Goal: Transaction & Acquisition: Purchase product/service

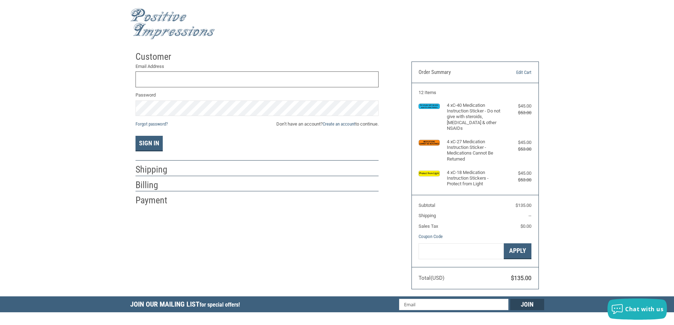
click at [210, 80] on input "Email Address" at bounding box center [256, 79] width 243 height 16
type input "[PERSON_NAME][DOMAIN_NAME][EMAIL_ADDRESS][DOMAIN_NAME]"
click at [368, 127] on span "Don’t have an account? Create an account to continue." at bounding box center [327, 124] width 102 height 7
click at [371, 124] on span "Don’t have an account? Create an account to continue." at bounding box center [327, 124] width 102 height 7
click at [341, 125] on link "Create an account" at bounding box center [338, 123] width 33 height 5
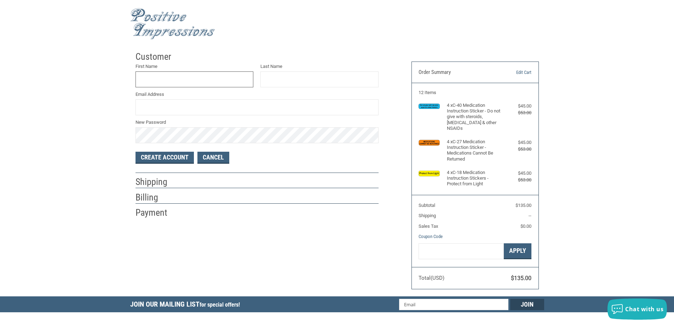
click at [152, 72] on input "First Name" at bounding box center [194, 79] width 118 height 16
type input "[PERSON_NAME]"
click at [318, 79] on input "Last Name" at bounding box center [319, 79] width 118 height 16
type input "G"
click at [203, 108] on input "Email Address" at bounding box center [256, 107] width 243 height 16
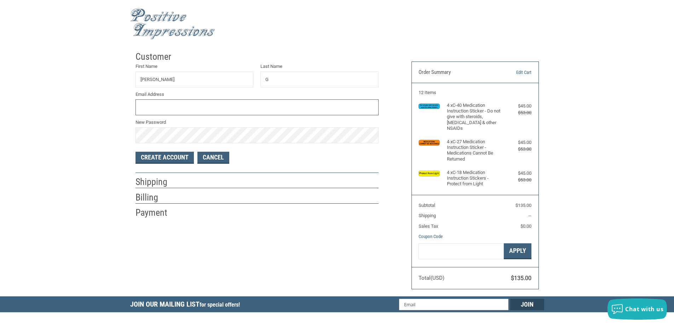
type input "[PERSON_NAME][DOMAIN_NAME][EMAIL_ADDRESS][DOMAIN_NAME]"
click at [182, 156] on button "Create Account" at bounding box center [164, 158] width 58 height 12
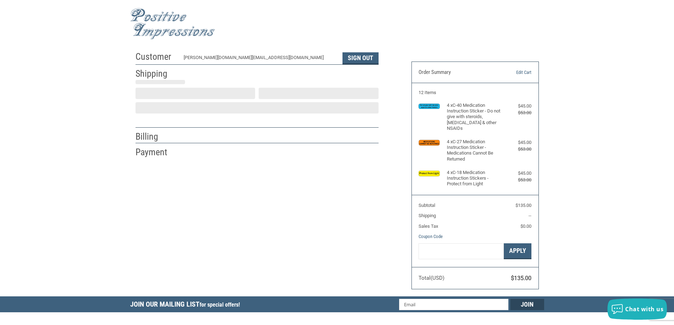
click at [161, 156] on div "Customer TOM.GAL@VCA.COM Sign Out Shipping Shipping Address First Name Last Nam…" at bounding box center [337, 172] width 414 height 249
select select "US"
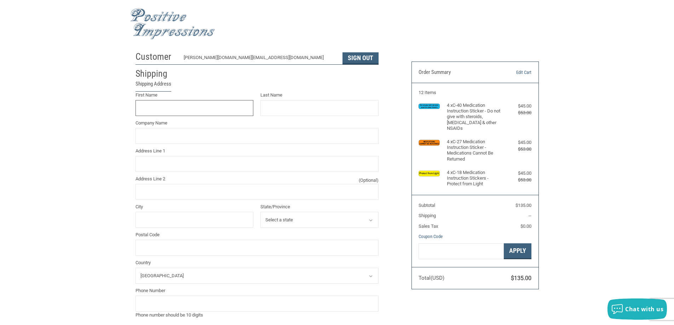
click at [179, 110] on input "First Name" at bounding box center [194, 108] width 118 height 16
type input "Tom"
type input "GAL"
type input "VCA VSV"
type input "22123 Ventura Blvd, Woodland Hills,"
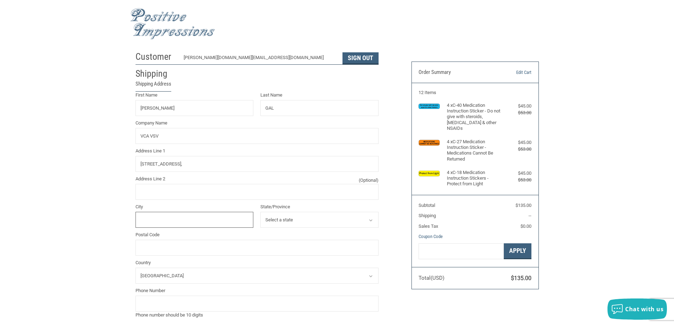
type input "WOODLAND HILLS"
select select "CA"
type input "91364"
type input "8188838387"
click at [111, 151] on div "Customer TOM.GAL@VCA.COM Sign Out Shipping Shipping Address First Name Tom Last…" at bounding box center [337, 269] width 674 height 442
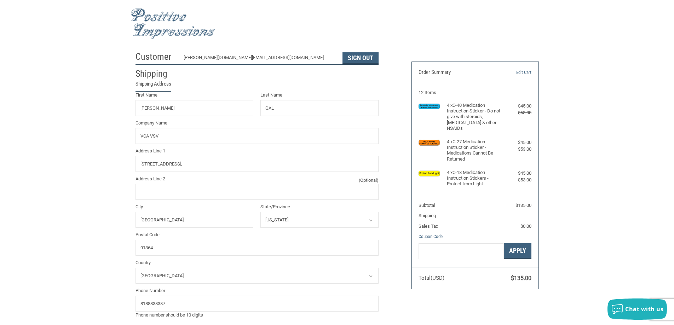
scroll to position [35, 0]
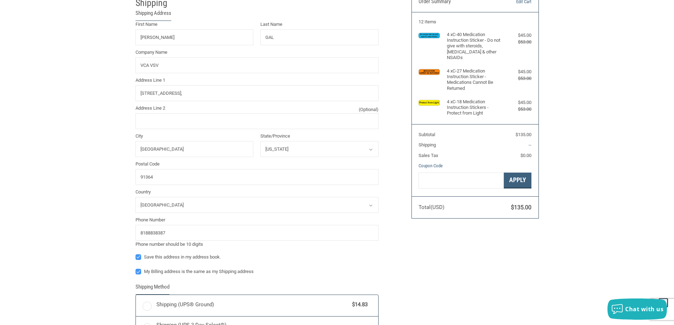
radio input "true"
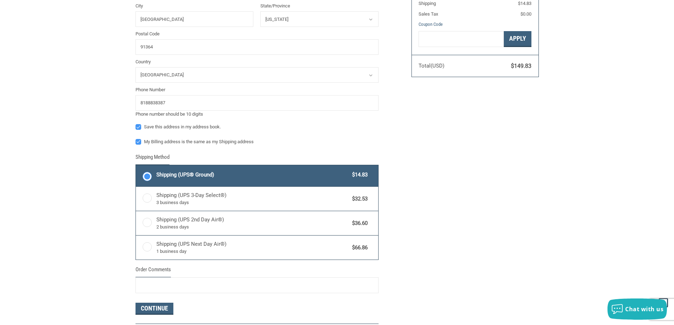
scroll to position [318, 0]
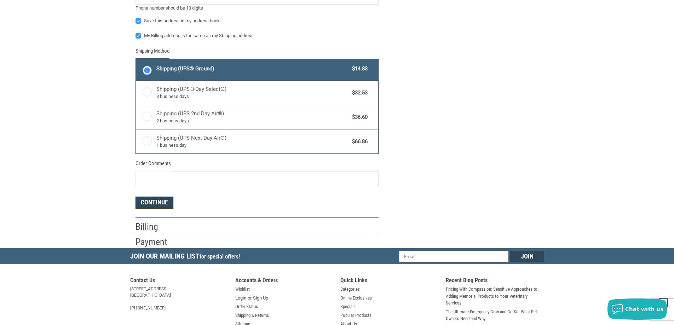
click at [155, 206] on button "Continue" at bounding box center [154, 203] width 38 height 12
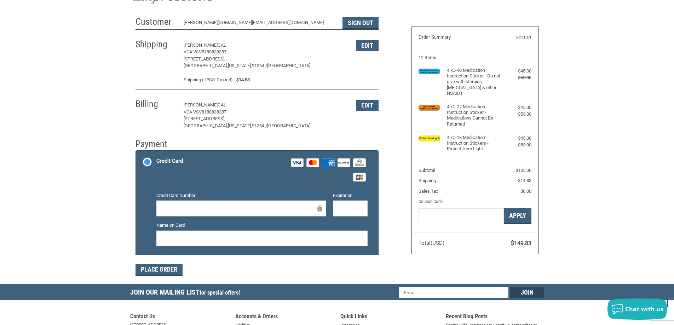
scroll to position [0, 0]
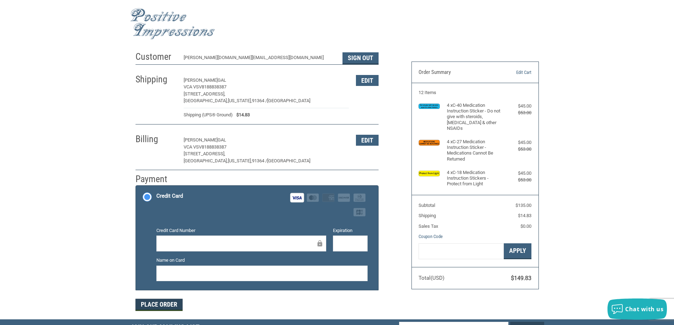
click at [158, 306] on button "Place Order" at bounding box center [158, 305] width 47 height 12
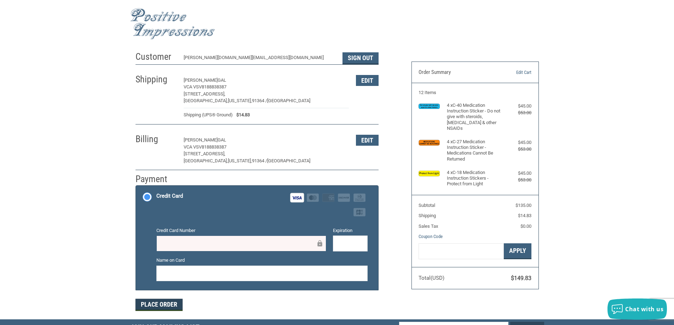
scroll to position [35, 0]
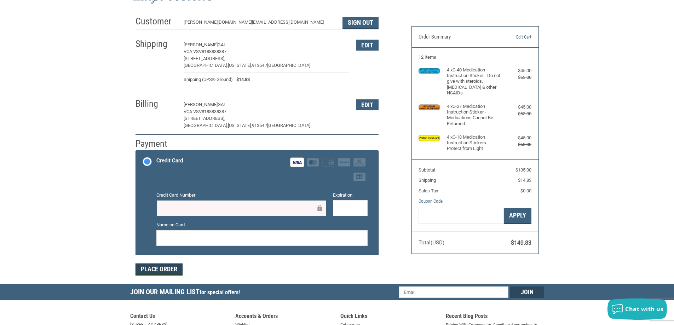
click at [163, 268] on button "Place Order" at bounding box center [158, 269] width 47 height 12
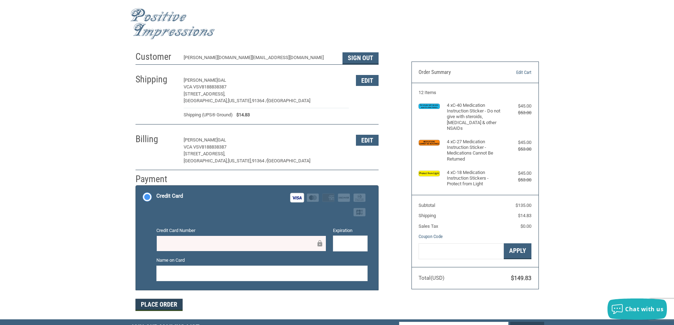
scroll to position [71, 0]
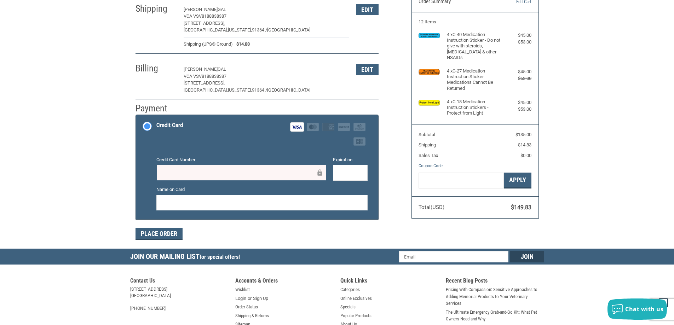
click at [319, 173] on icon at bounding box center [319, 172] width 5 height 6
click at [162, 236] on button "Place Order" at bounding box center [158, 234] width 47 height 12
click at [451, 232] on div "Customer TOM.GAL@VCA.COM Sign Out Shipping TOM GAL VCA VSV 8188838387 22123 VEN…" at bounding box center [337, 113] width 414 height 272
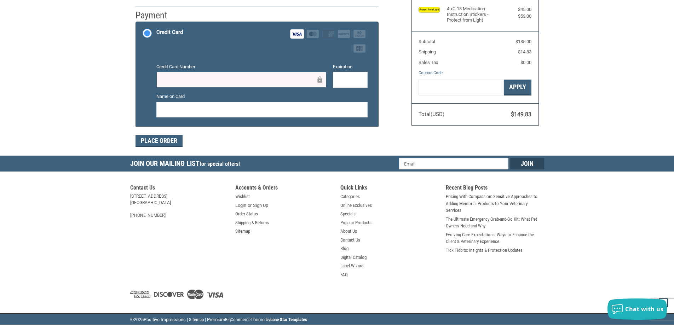
scroll to position [0, 0]
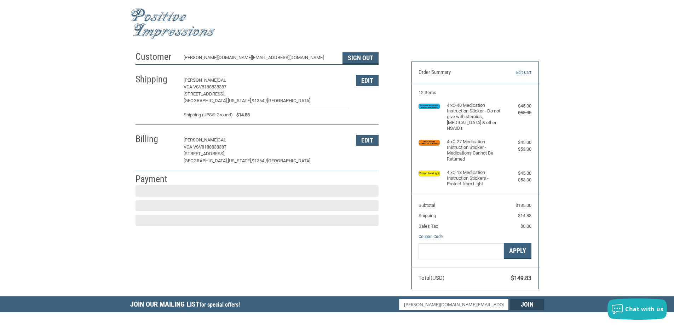
scroll to position [106, 0]
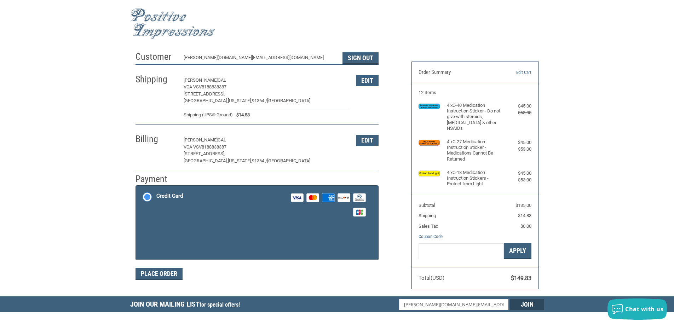
scroll to position [106, 0]
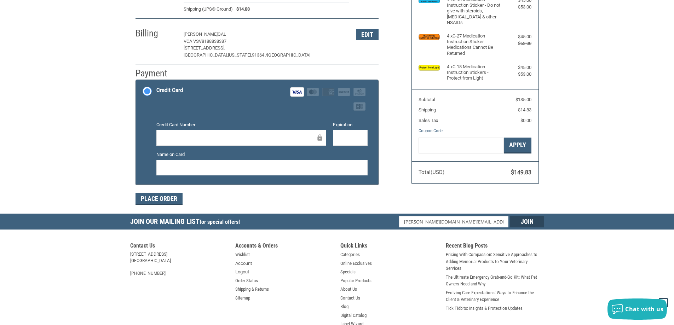
click at [346, 132] on div at bounding box center [350, 138] width 35 height 16
click at [372, 146] on li "Credit Card Visa Master Amex Discover Diners Club JCB Credit card Credit Card N…" at bounding box center [257, 132] width 242 height 104
click at [320, 162] on div at bounding box center [261, 168] width 211 height 16
click at [156, 203] on button "Place Order" at bounding box center [158, 199] width 47 height 12
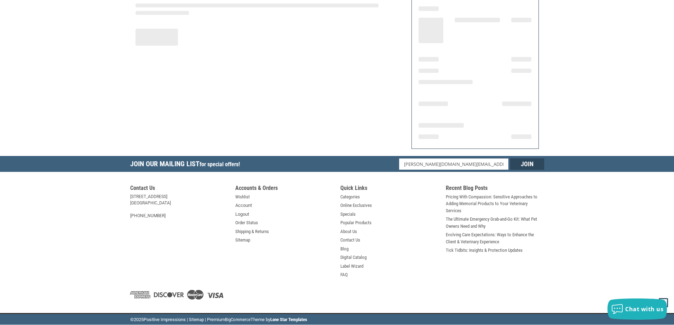
scroll to position [82, 0]
